Goal: Find specific page/section: Find specific page/section

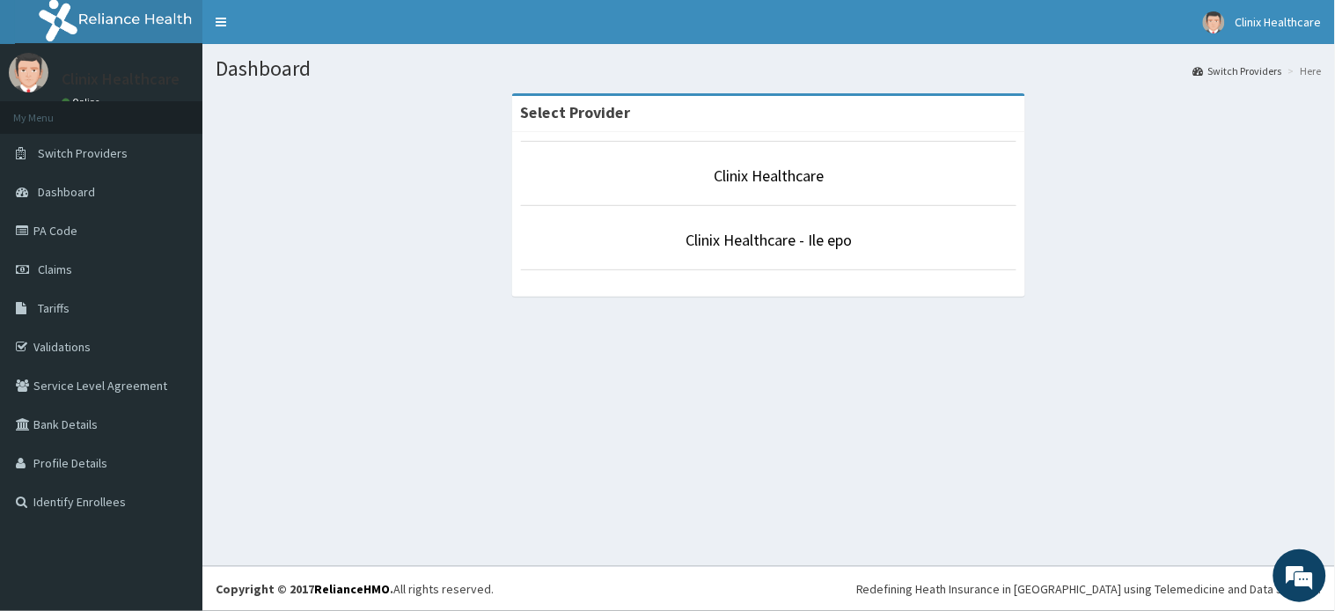
click at [808, 158] on li "Clinix Healthcare" at bounding box center [769, 173] width 496 height 65
click at [803, 165] on link "Clinix Healthcare" at bounding box center [769, 175] width 110 height 20
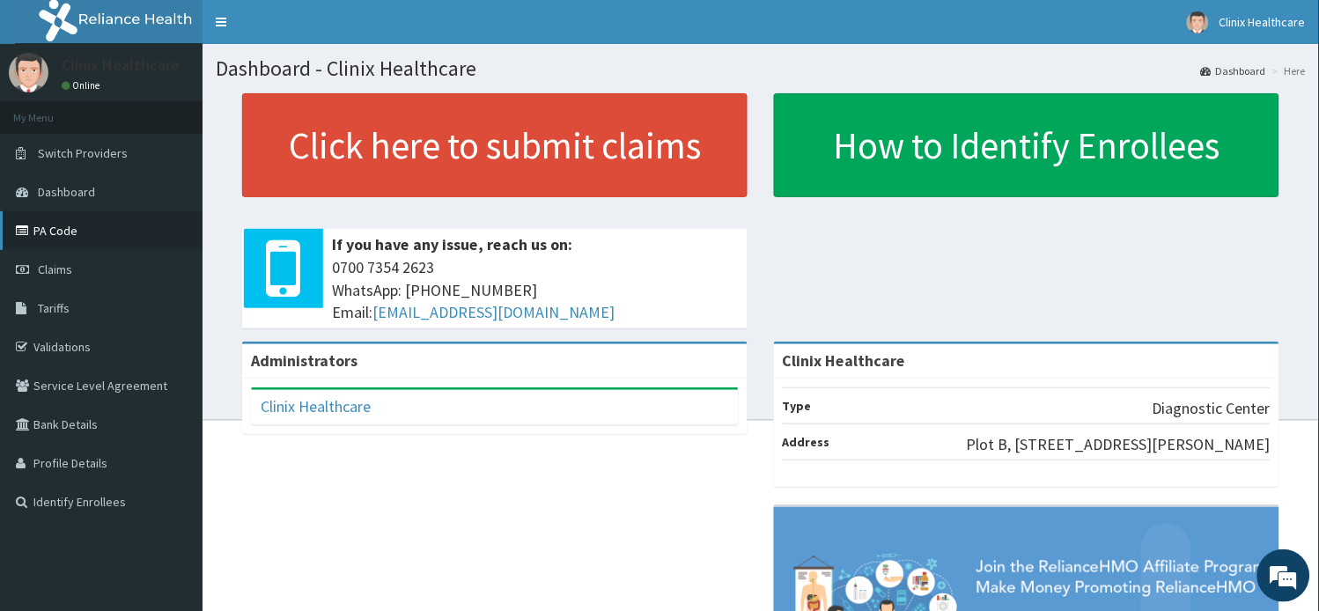
click at [51, 232] on link "PA Code" at bounding box center [101, 230] width 202 height 39
